Goal: Task Accomplishment & Management: Manage account settings

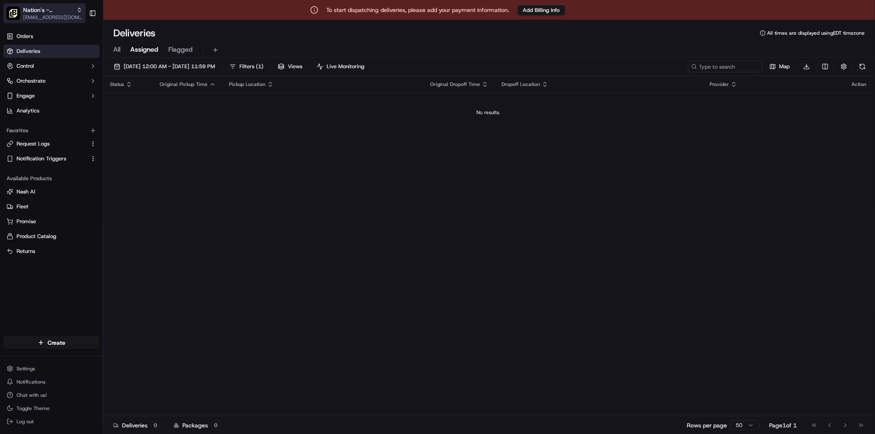
click at [76, 13] on div "Nation's - Alameda" at bounding box center [52, 10] width 59 height 8
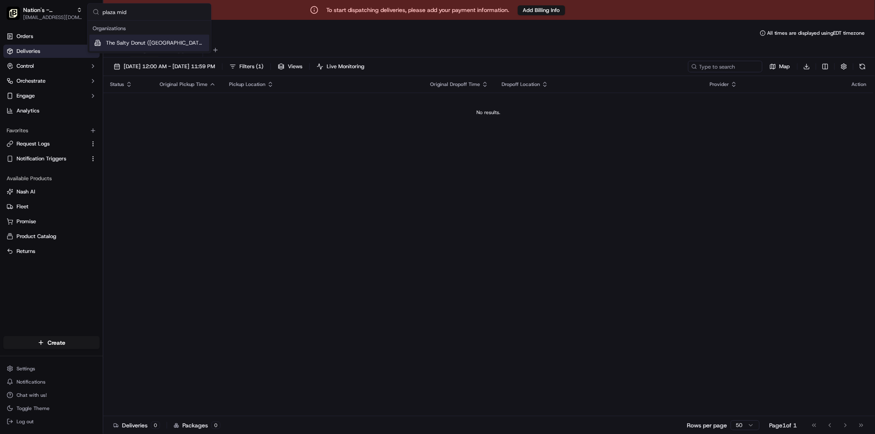
type input "plaza mid"
click at [121, 43] on span "The Salty Donut ([GEOGRAPHIC_DATA])" at bounding box center [156, 42] width 100 height 7
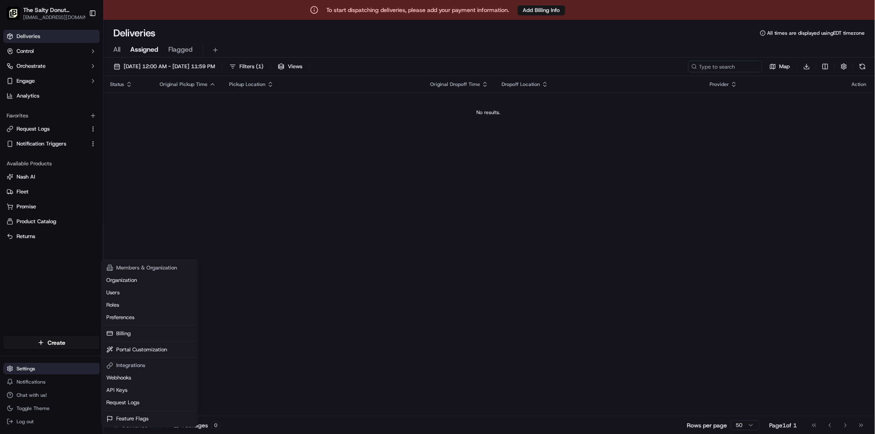
click at [48, 368] on html "To start dispatching deliveries, please add your payment information. Add Billi…" at bounding box center [437, 217] width 875 height 434
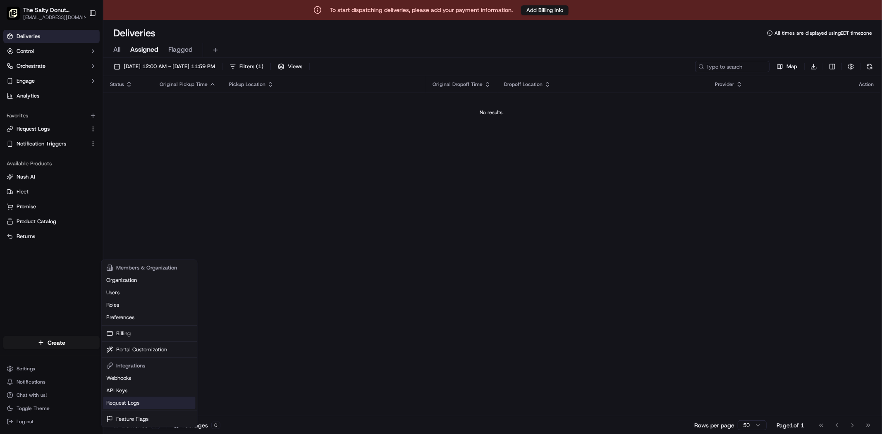
click at [129, 404] on link "Request Logs" at bounding box center [149, 403] width 92 height 12
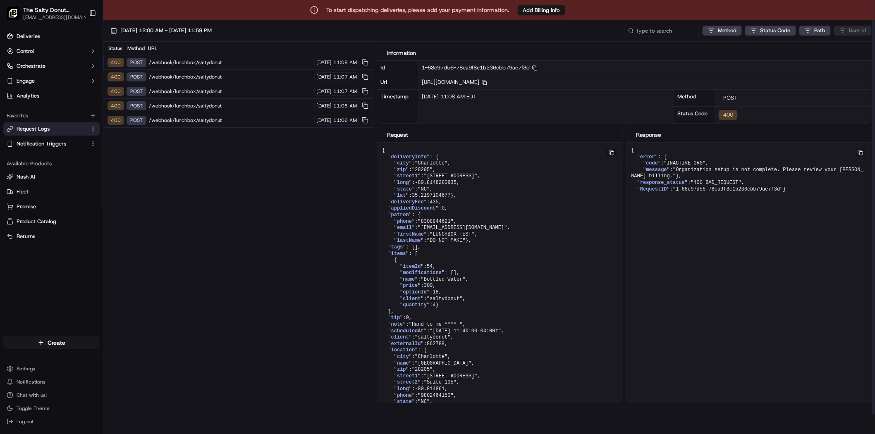
click at [208, 62] on span "/webhook/lunchbox/saltydonut" at bounding box center [230, 62] width 163 height 7
click at [37, 34] on span "Deliveries" at bounding box center [29, 36] width 24 height 7
